Goal: Task Accomplishment & Management: Manage account settings

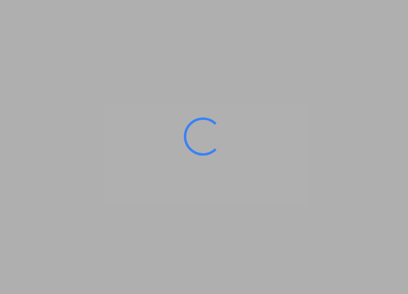
drag, startPoint x: 0, startPoint y: 0, endPoint x: 120, endPoint y: 173, distance: 210.6
click at [120, 173] on ms-splash-screen at bounding box center [204, 147] width 408 height 294
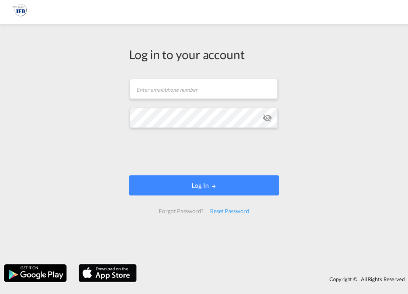
click at [209, 77] on form "Email field is required Password field is required Log In Forgot Password? Rese…" at bounding box center [204, 146] width 150 height 151
click at [209, 85] on input "text" at bounding box center [204, 89] width 148 height 20
type input "[PERSON_NAME][EMAIL_ADDRESS][DOMAIN_NAME]"
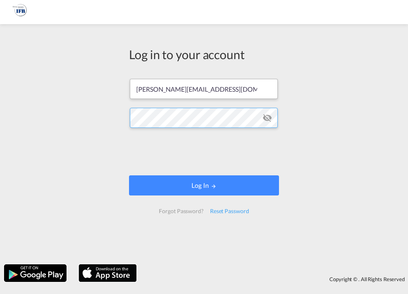
click at [129, 176] on button "Log In" at bounding box center [204, 186] width 150 height 20
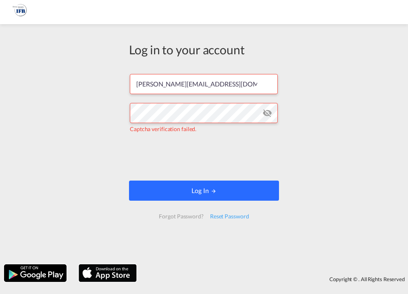
click at [179, 193] on button "Log In" at bounding box center [204, 191] width 150 height 20
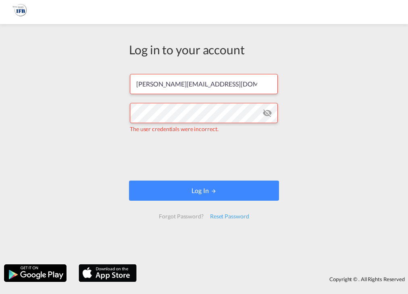
click at [265, 114] on md-icon "icon-eye-off" at bounding box center [267, 113] width 10 height 10
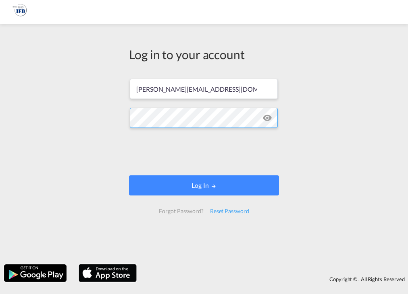
click at [129, 176] on button "Log In" at bounding box center [204, 186] width 150 height 20
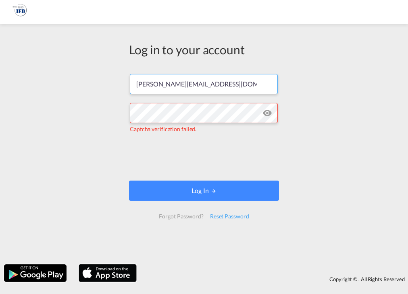
drag, startPoint x: 226, startPoint y: 83, endPoint x: 61, endPoint y: 99, distance: 165.0
click at [61, 99] on div "Log in to your account jay.aguilar1996@yahoo.com Captcha verification failed. L…" at bounding box center [204, 144] width 408 height 232
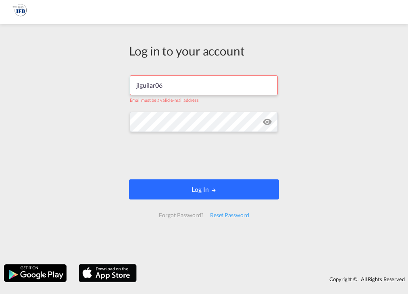
type input "jlguilar06"
click at [159, 195] on button "Log In" at bounding box center [204, 190] width 150 height 20
click at [187, 196] on button "Log In" at bounding box center [204, 190] width 150 height 20
click at [185, 192] on button "Log In" at bounding box center [204, 190] width 150 height 20
click at [182, 190] on button "Log In" at bounding box center [204, 190] width 150 height 20
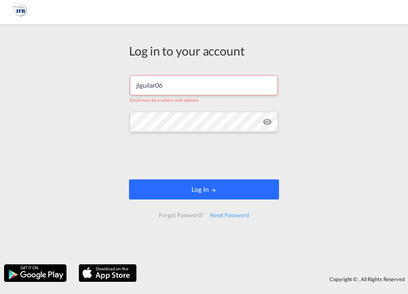
click at [203, 195] on button "Log In" at bounding box center [204, 190] width 150 height 20
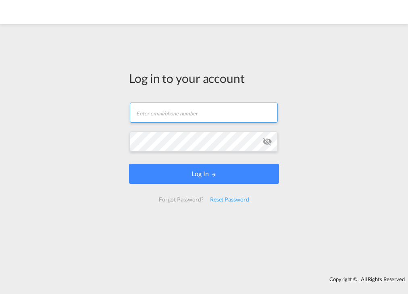
click at [172, 109] on input "text" at bounding box center [204, 113] width 148 height 20
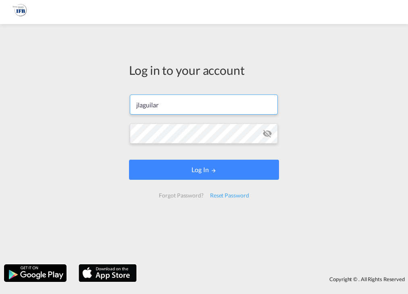
type input "jlaguilar"
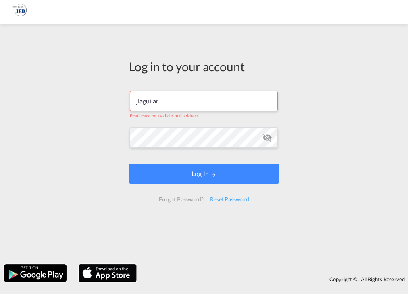
click at [269, 137] on md-icon "icon-eye-off" at bounding box center [267, 138] width 10 height 10
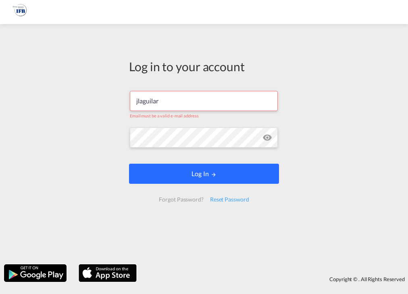
click at [239, 180] on button "Log In" at bounding box center [204, 174] width 150 height 20
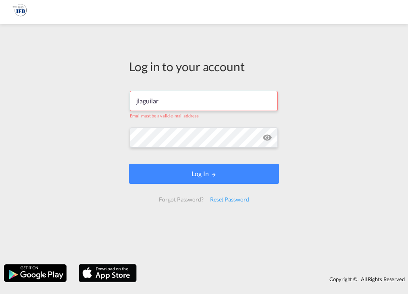
click at [161, 98] on input "jlaguilar" at bounding box center [204, 101] width 148 height 20
type input "[EMAIL_ADDRESS][PERSON_NAME][DOMAIN_NAME]"
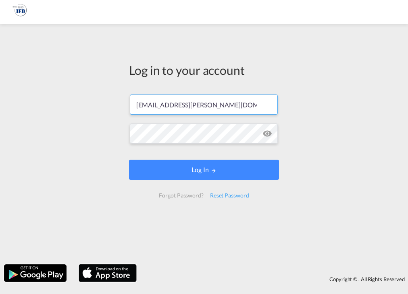
click at [208, 108] on input "[EMAIL_ADDRESS][PERSON_NAME][DOMAIN_NAME]" at bounding box center [204, 105] width 148 height 20
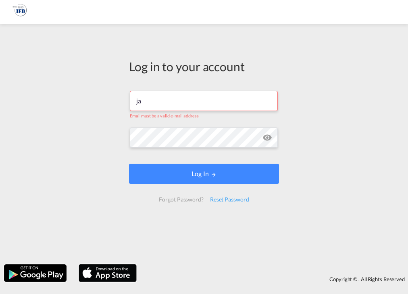
type input "[PERSON_NAME][EMAIL_ADDRESS][DOMAIN_NAME]"
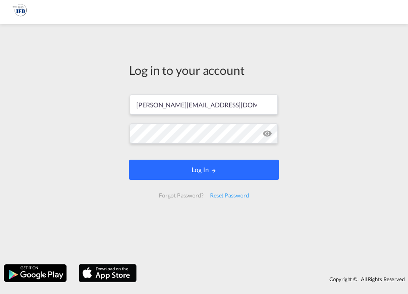
click at [227, 174] on button "Log In" at bounding box center [204, 170] width 150 height 20
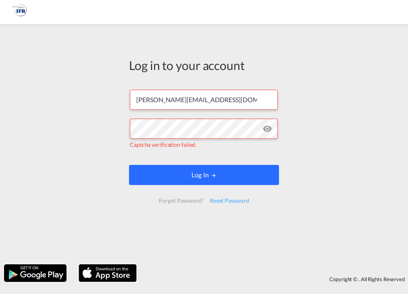
click at [216, 180] on button "Log In" at bounding box center [204, 175] width 150 height 20
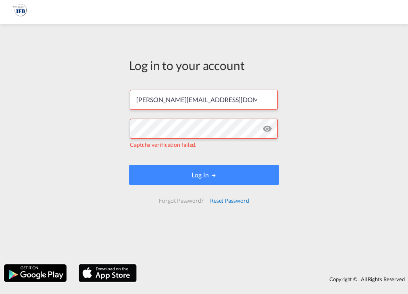
click at [229, 201] on div "Reset Password" at bounding box center [230, 201] width 46 height 14
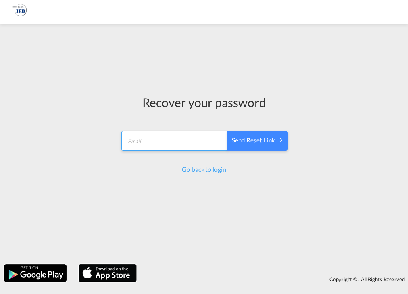
click at [197, 145] on input "email" at bounding box center [174, 141] width 107 height 20
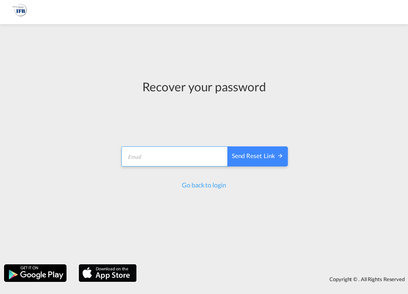
type input "[PERSON_NAME][EMAIL_ADDRESS][DOMAIN_NAME]"
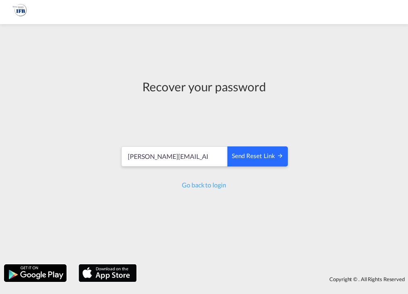
click at [273, 153] on div "Send reset link" at bounding box center [258, 156] width 52 height 9
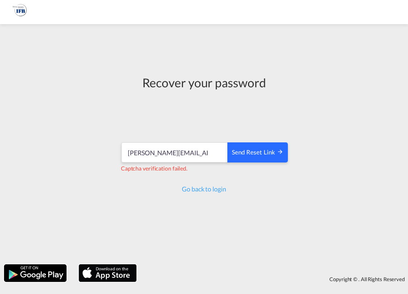
click at [251, 154] on div "Send reset link" at bounding box center [258, 152] width 52 height 9
